Goal: Communication & Community: Connect with others

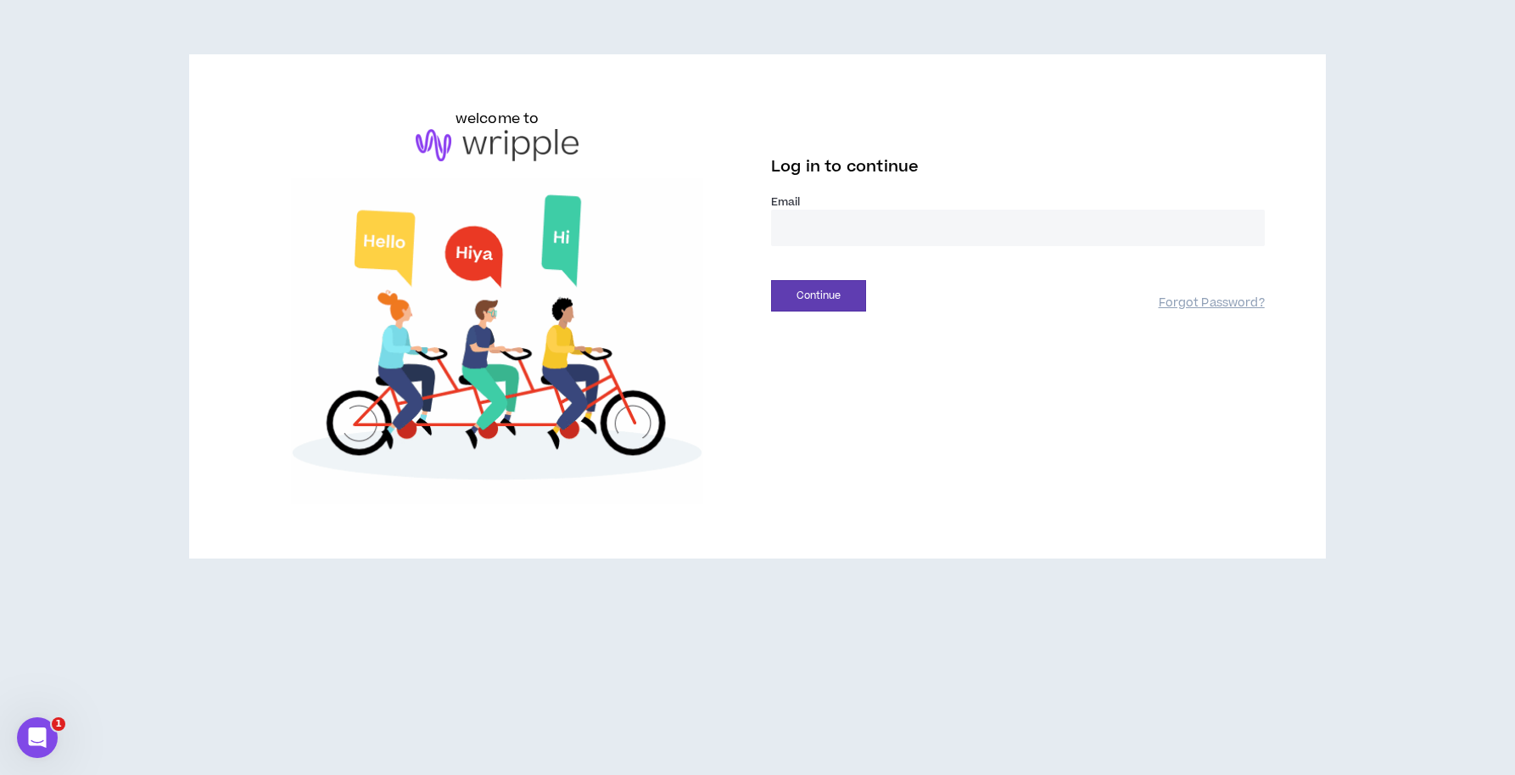
click at [853, 222] on input "email" at bounding box center [1018, 228] width 494 height 36
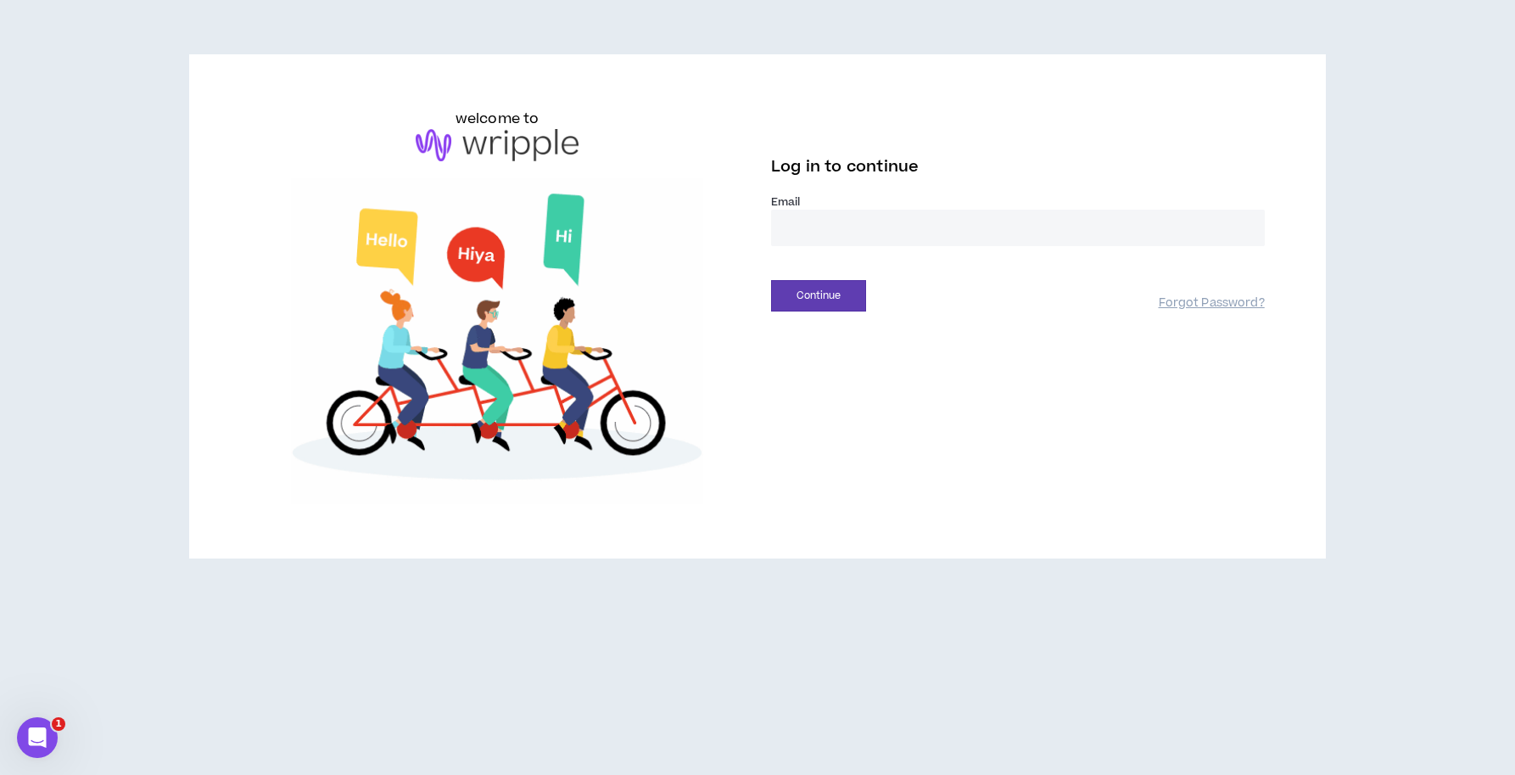
click at [849, 225] on input "email" at bounding box center [1018, 228] width 494 height 36
type input "**********"
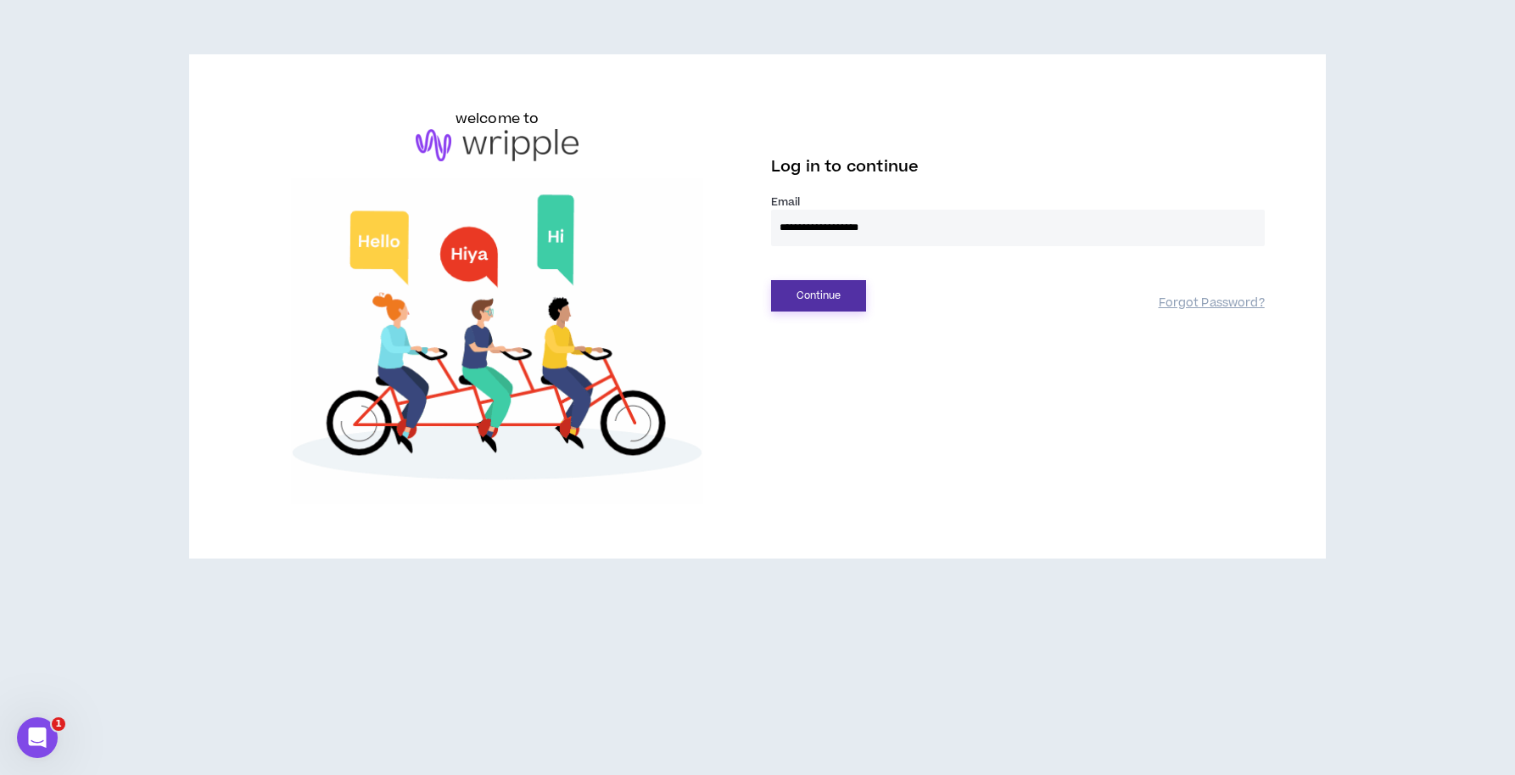
click at [827, 300] on button "Continue" at bounding box center [818, 295] width 95 height 31
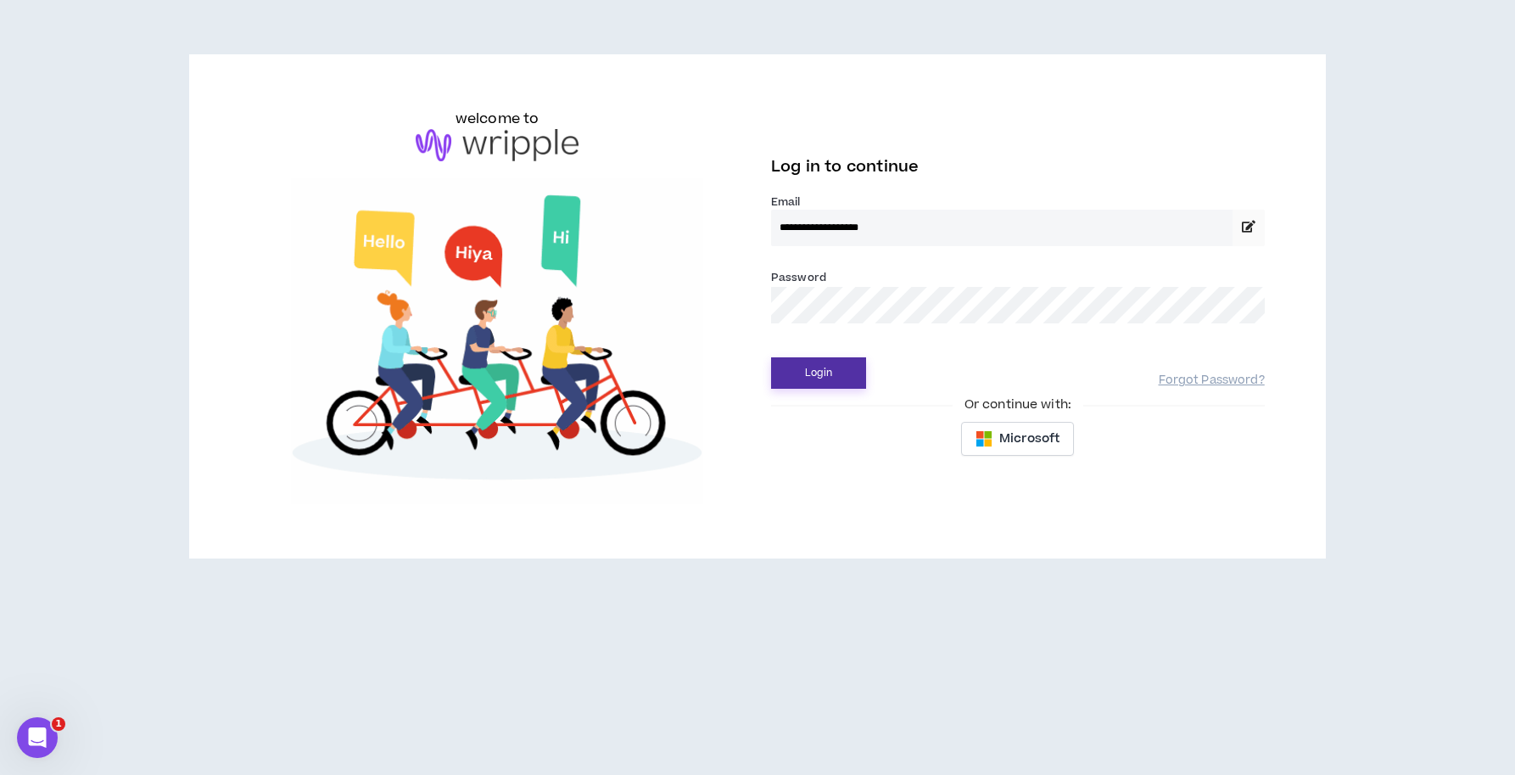
click at [838, 366] on button "Login" at bounding box center [818, 372] width 95 height 31
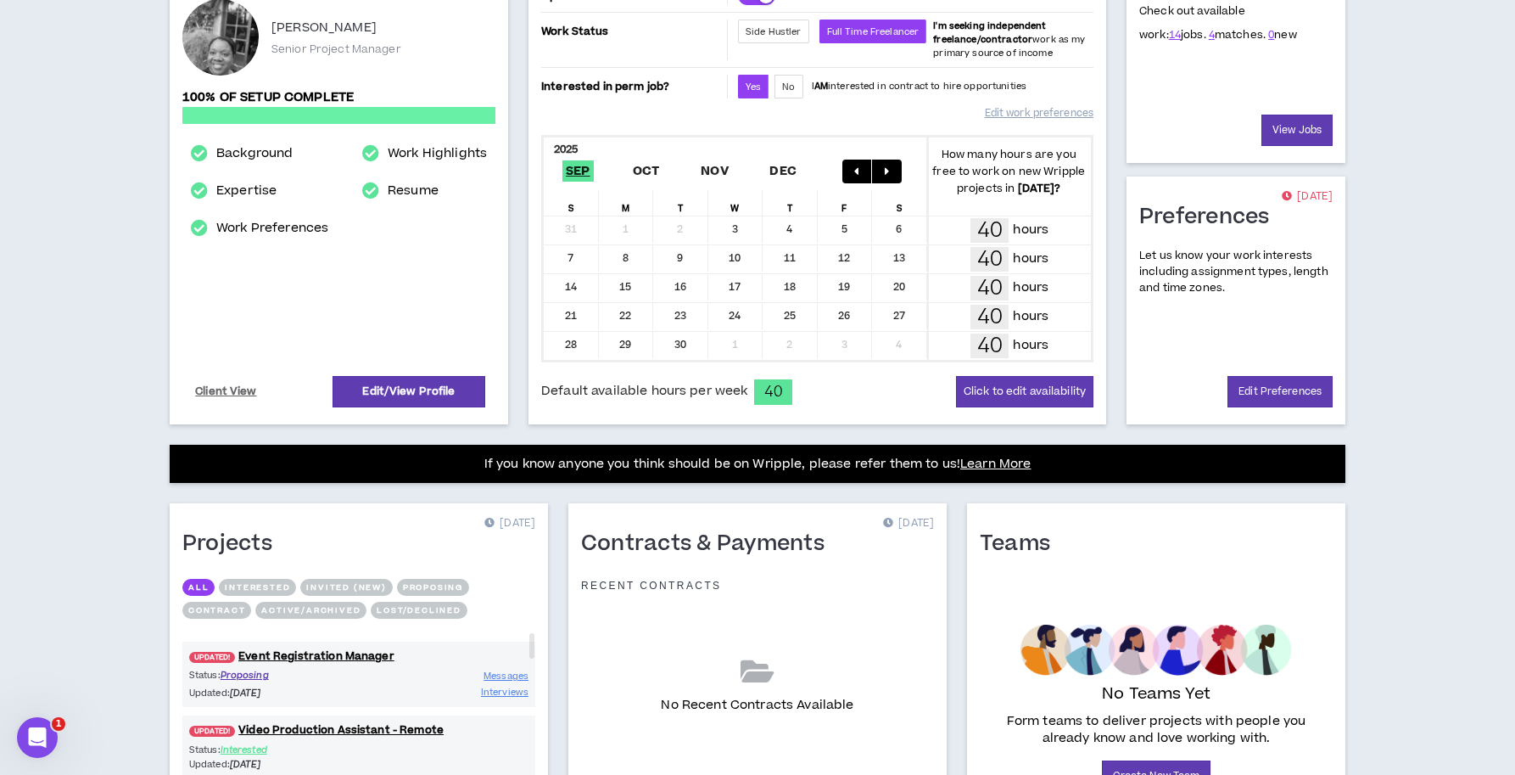
scroll to position [371, 0]
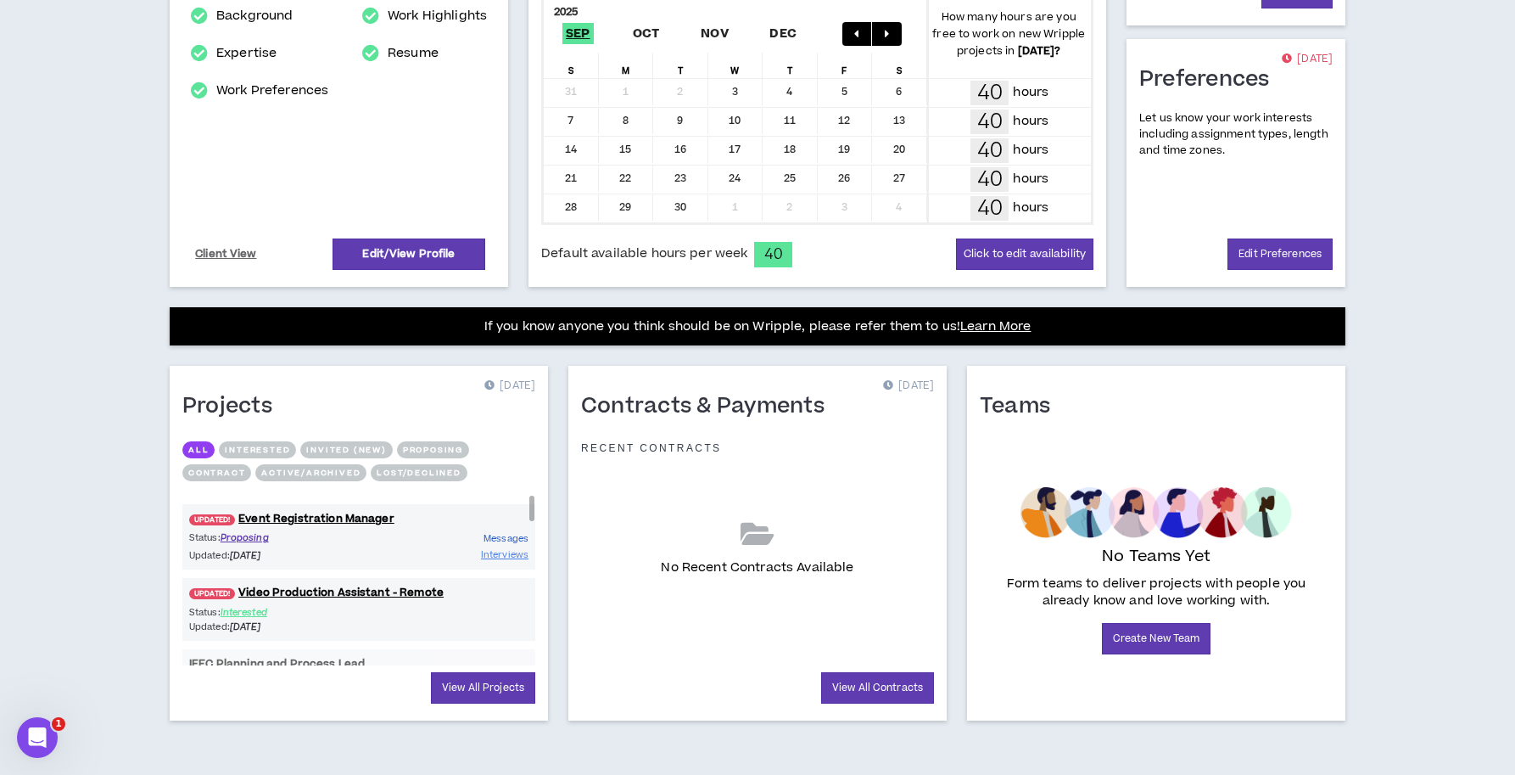
click at [505, 541] on span "Messages" at bounding box center [506, 538] width 45 height 13
